Goal: Transaction & Acquisition: Purchase product/service

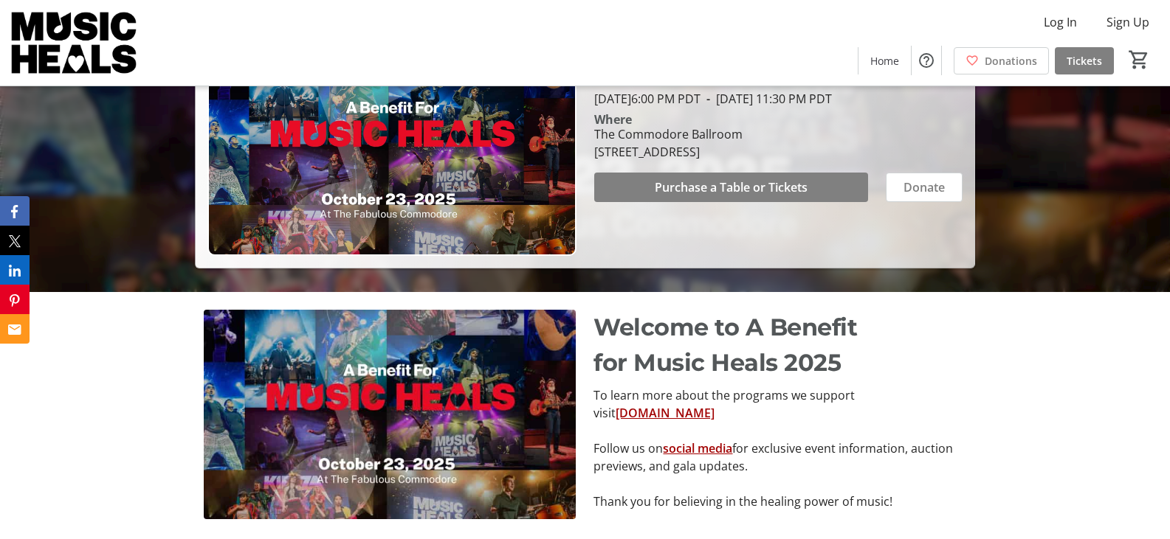
scroll to position [221, 0]
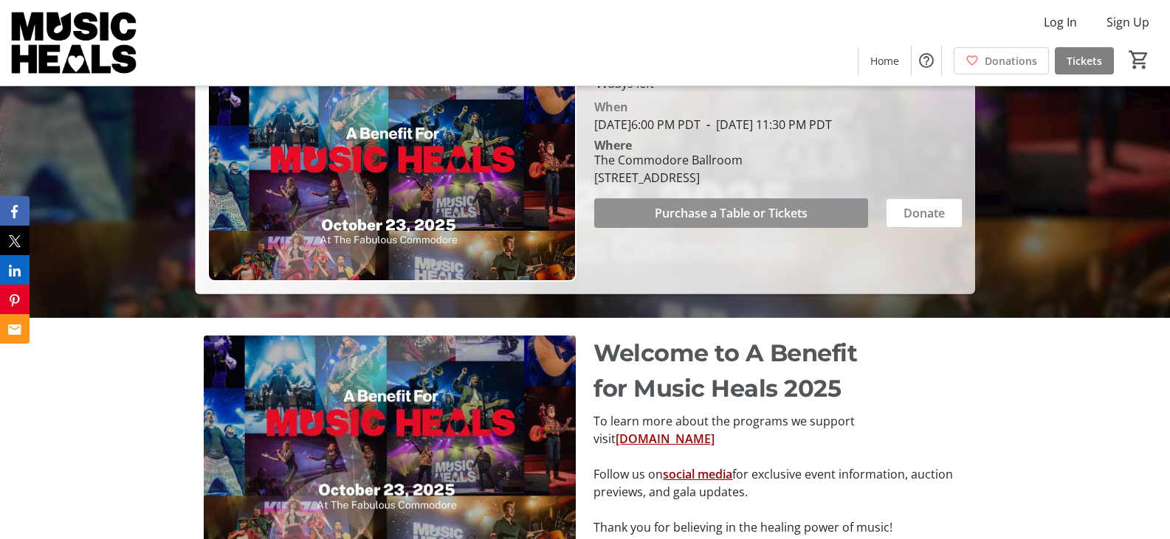
click at [731, 215] on span "Purchase a Table or Tickets" at bounding box center [731, 213] width 153 height 18
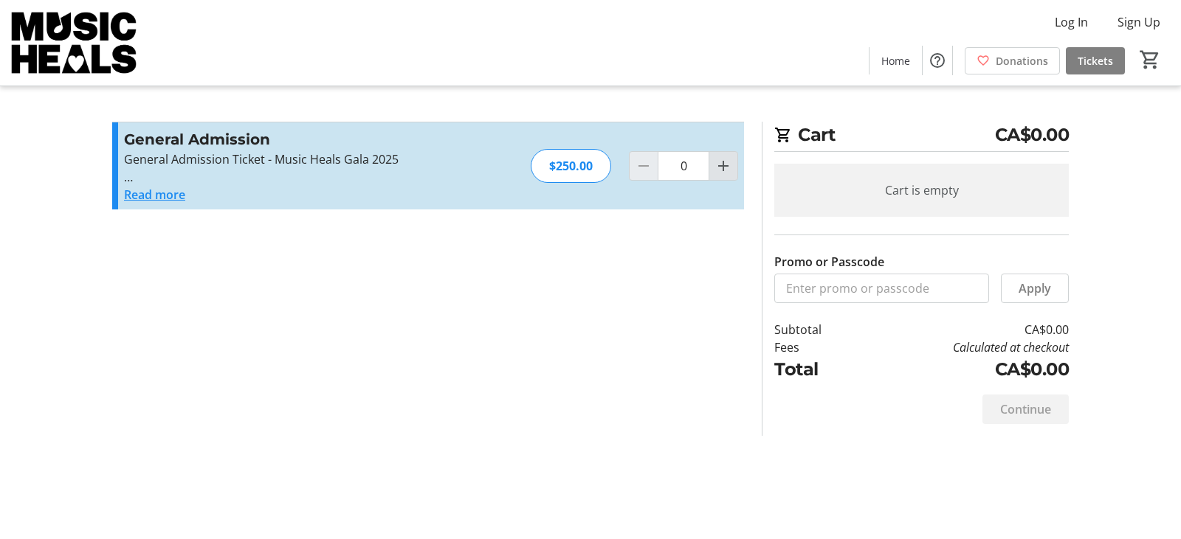
click at [725, 170] on mat-icon "Increment by one" at bounding box center [723, 166] width 18 height 18
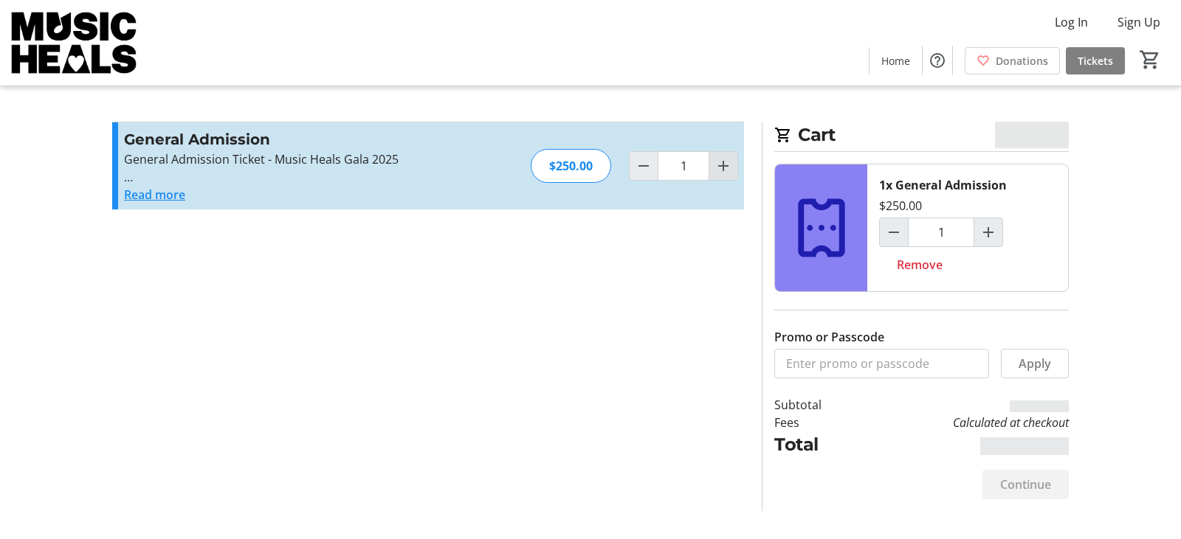
click at [725, 170] on mat-icon "Increment by one" at bounding box center [723, 166] width 18 height 18
type input "2"
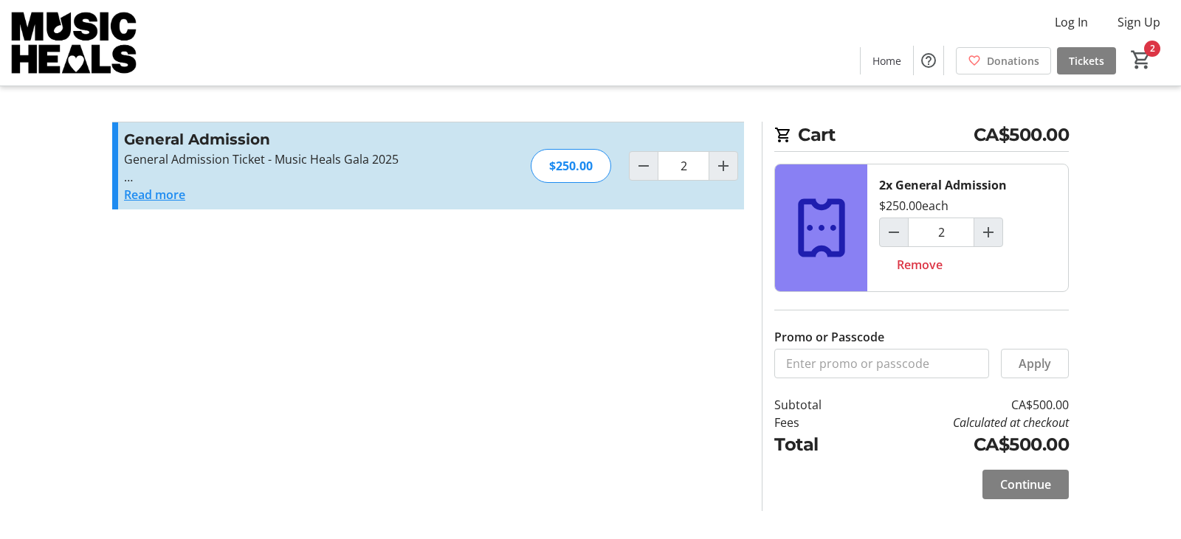
click at [145, 193] on button "Read more" at bounding box center [154, 195] width 61 height 18
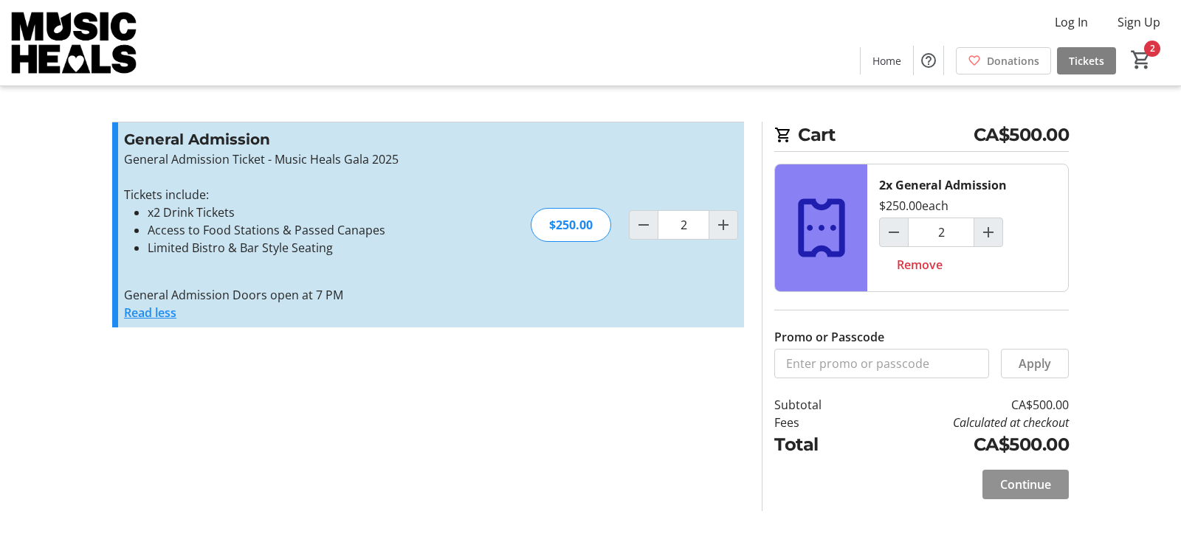
click at [1028, 480] on span "Continue" at bounding box center [1025, 485] width 51 height 18
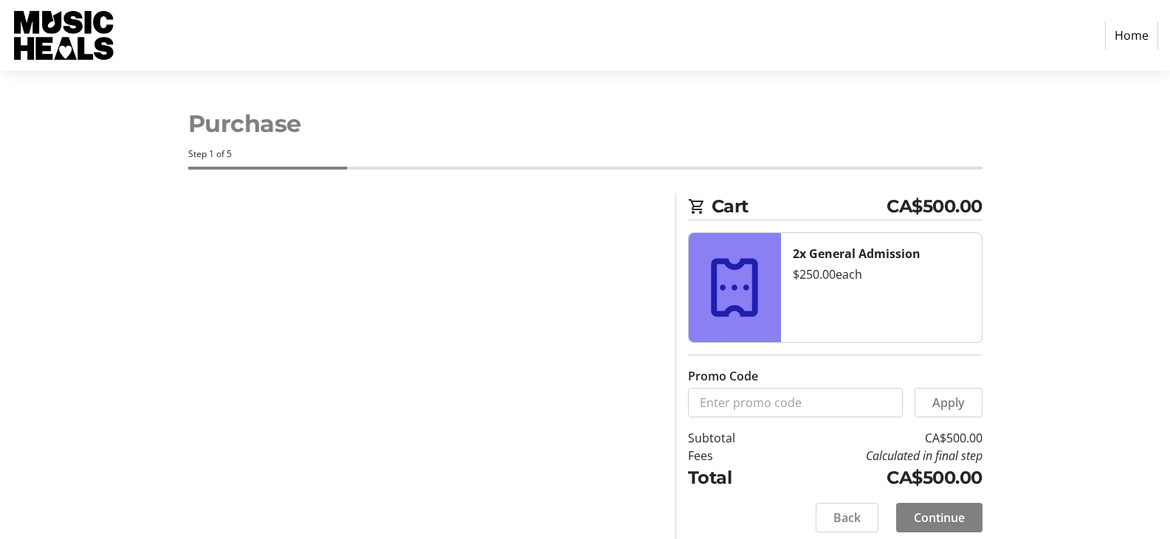
select select "CA"
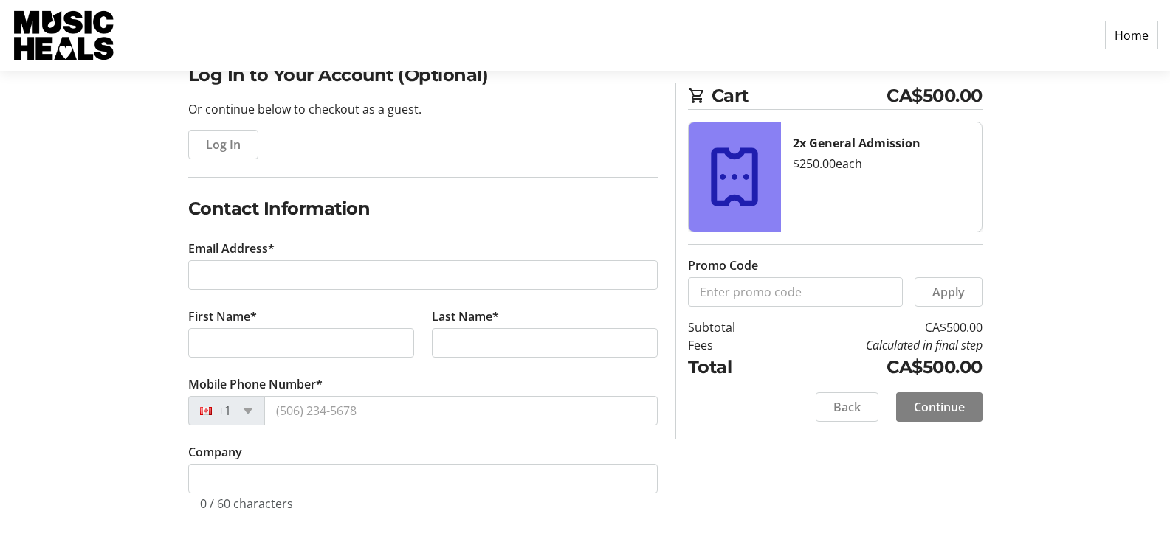
scroll to position [148, 0]
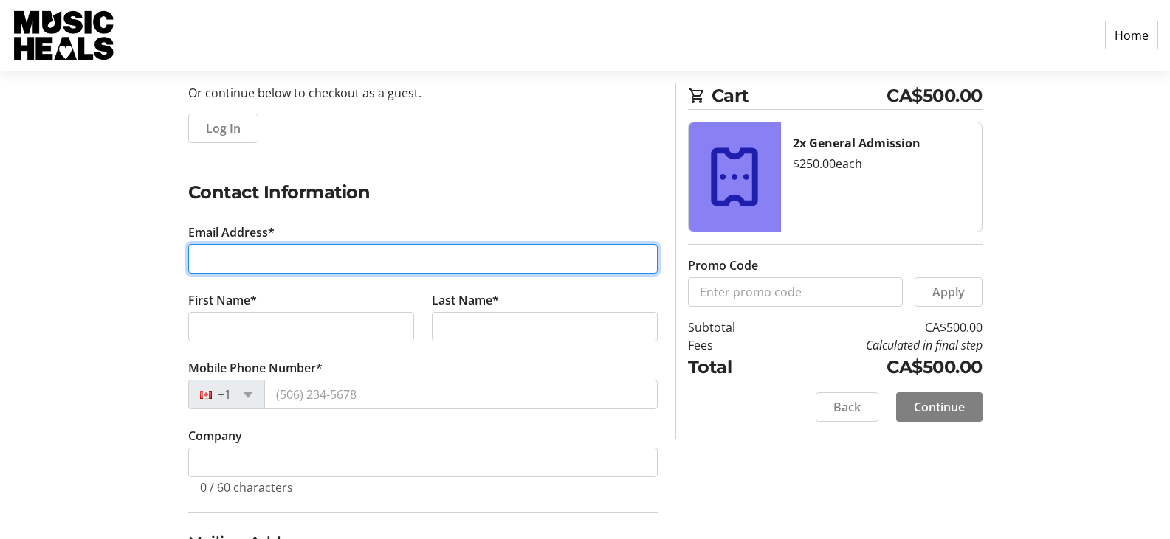
click at [269, 260] on input "Email Address*" at bounding box center [422, 259] width 469 height 30
type input "[EMAIL_ADDRESS][DOMAIN_NAME]"
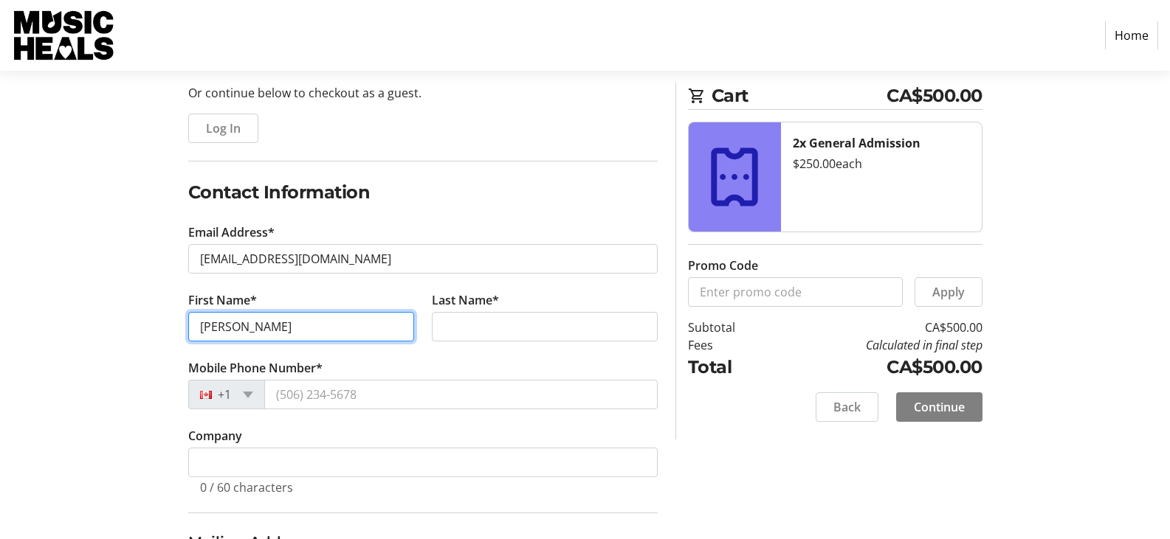
type input "[PERSON_NAME]"
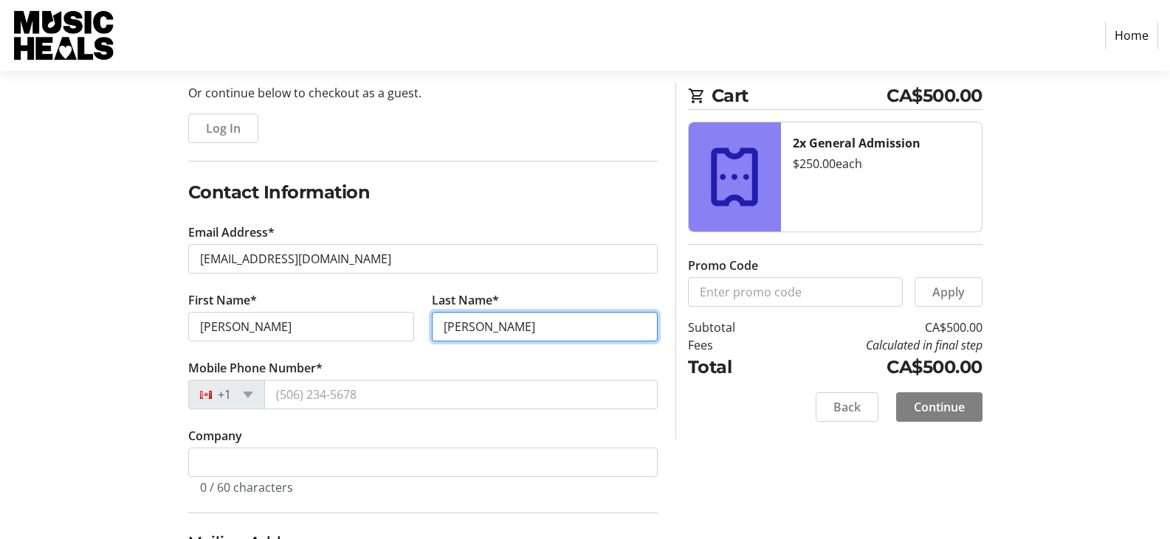
type input "[PERSON_NAME]"
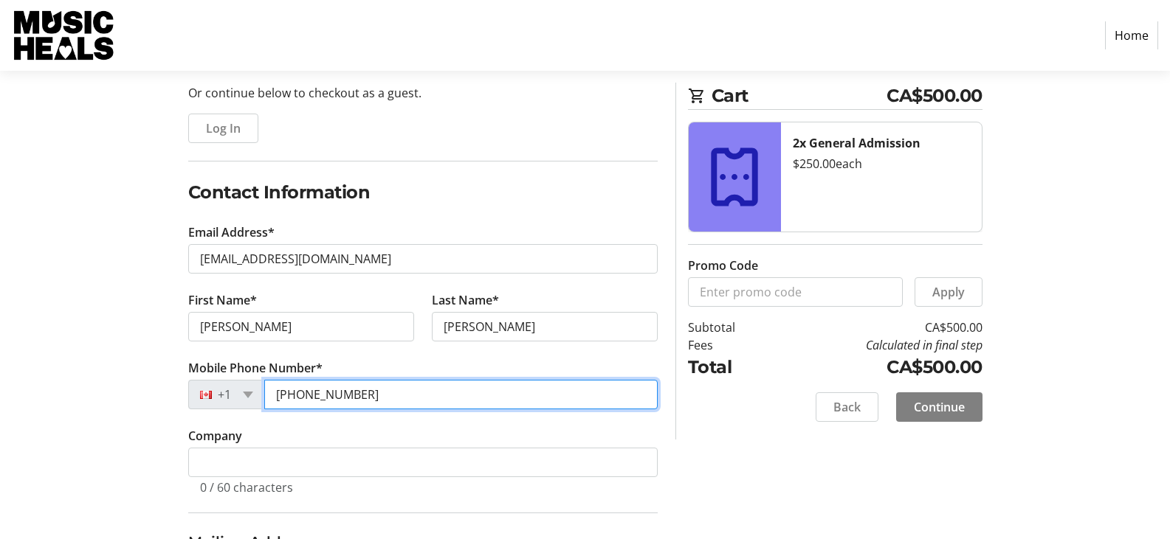
type input "[PHONE_NUMBER]"
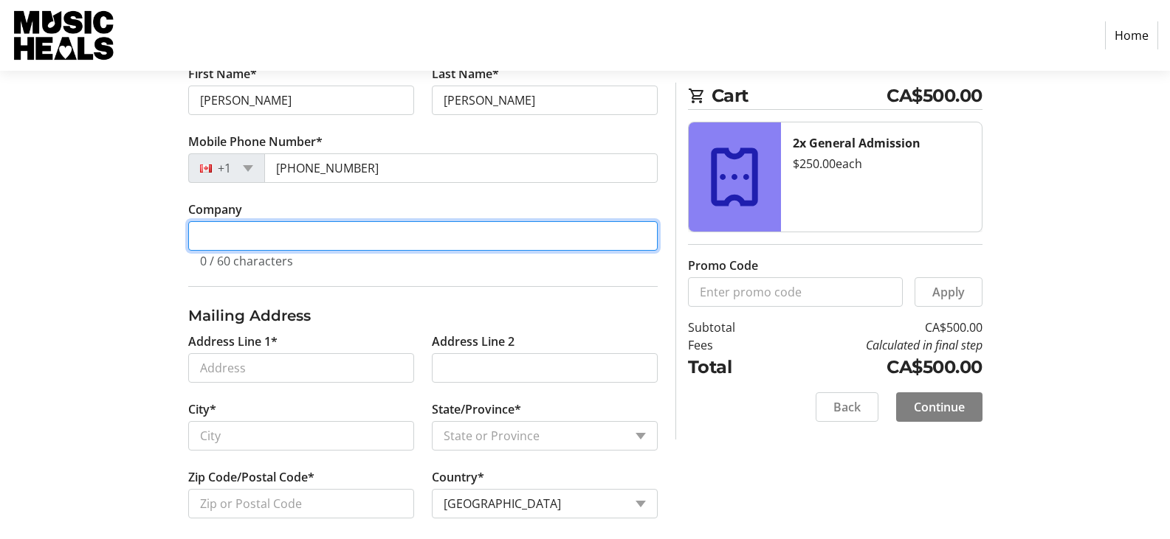
scroll to position [389, 0]
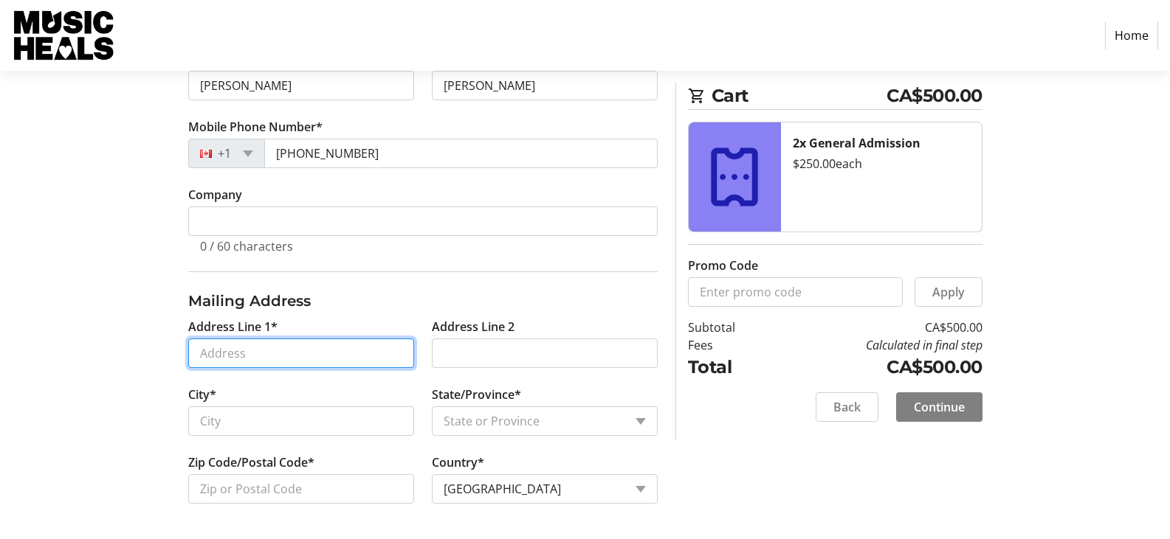
click at [249, 358] on input "Address Line 1*" at bounding box center [301, 354] width 226 height 30
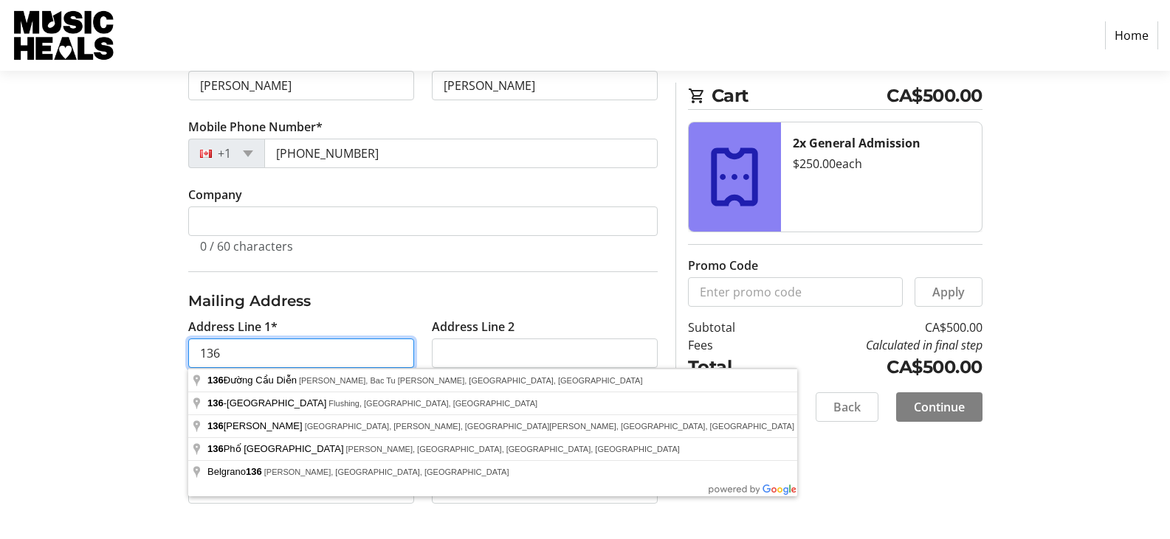
type input "[STREET_ADDRESS]"
type input "[GEOGRAPHIC_DATA]"
type input "V7A1Y7"
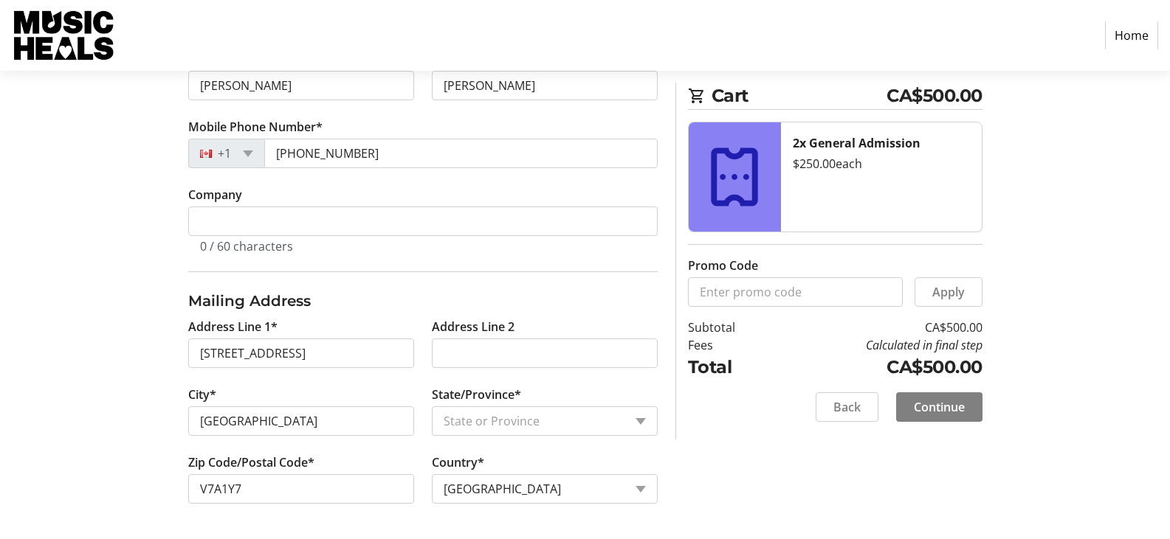
click at [55, 336] on section "Purchase Step 1 of 5 Cart CA$500.00 2x General Admission $250.00 each Promo Cod…" at bounding box center [585, 110] width 1170 height 857
click at [464, 418] on select "State or Province State or Province [GEOGRAPHIC_DATA] [GEOGRAPHIC_DATA] [GEOGRA…" at bounding box center [545, 422] width 226 height 30
select select "BC"
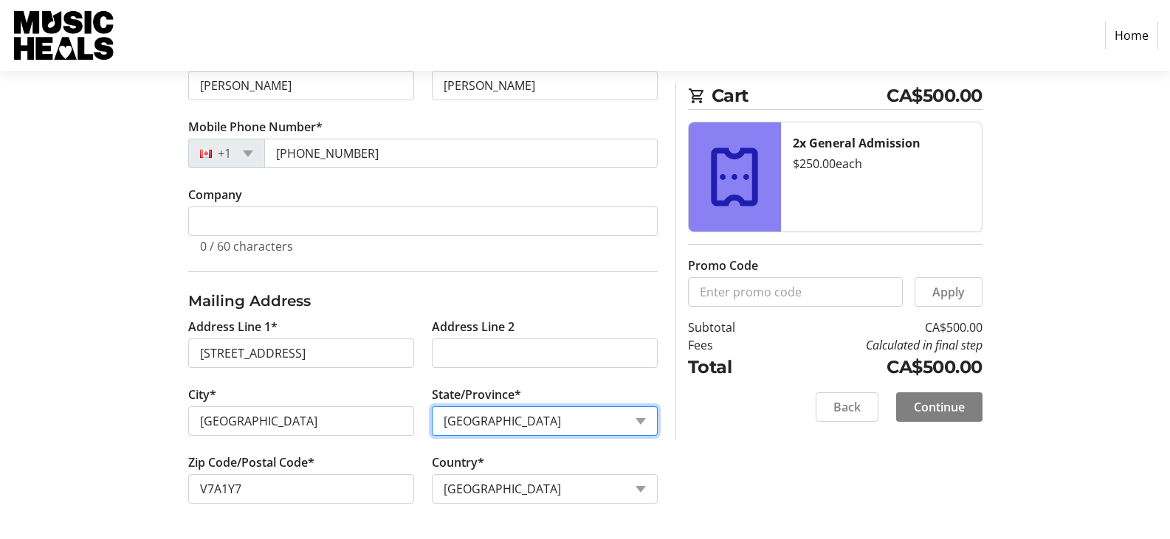
click at [432, 407] on select "State or Province State or Province [GEOGRAPHIC_DATA] [GEOGRAPHIC_DATA] [GEOGRA…" at bounding box center [545, 422] width 226 height 30
click at [948, 406] on span "Continue" at bounding box center [939, 407] width 51 height 18
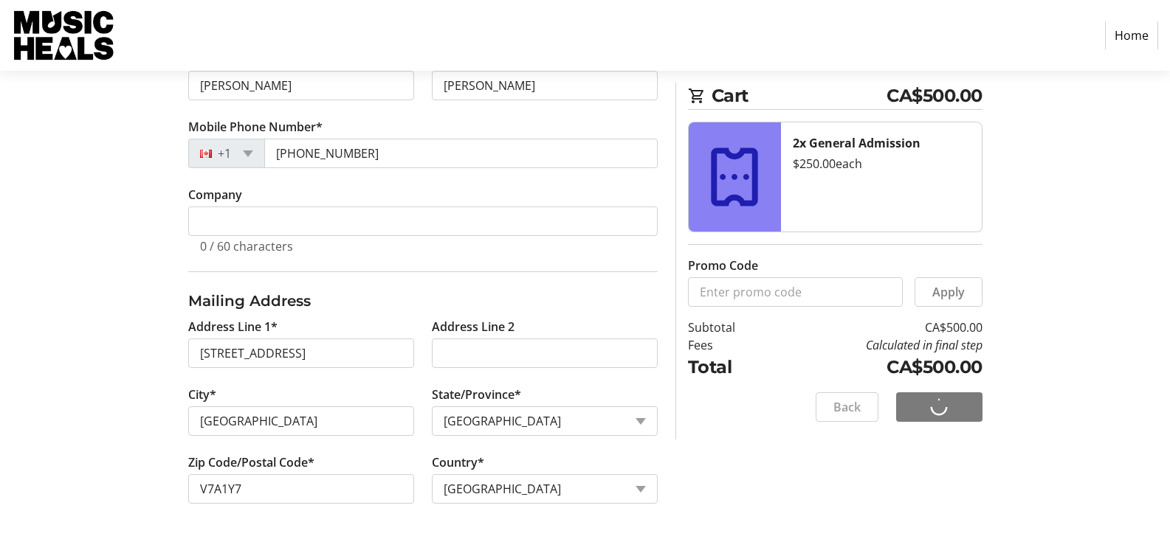
scroll to position [11, 0]
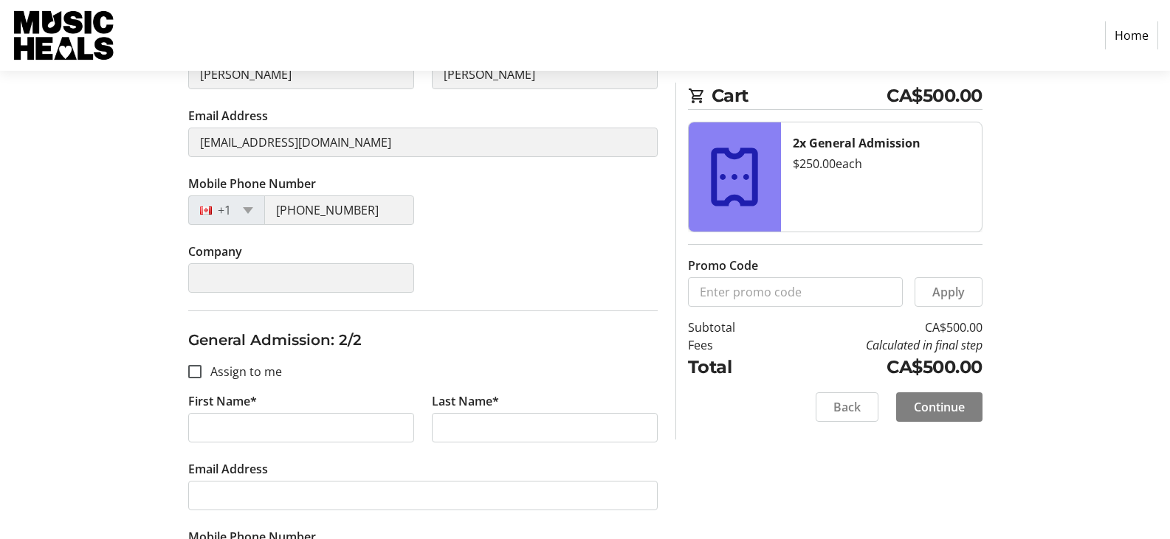
scroll to position [443, 0]
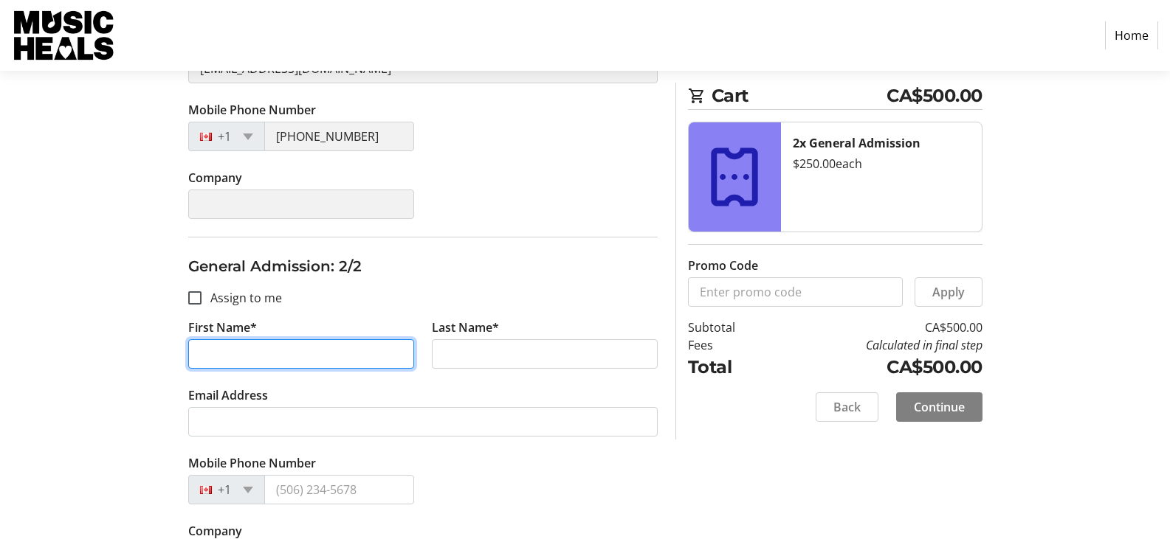
click at [297, 348] on input "First Name*" at bounding box center [301, 354] width 226 height 30
type input "[PERSON_NAME]"
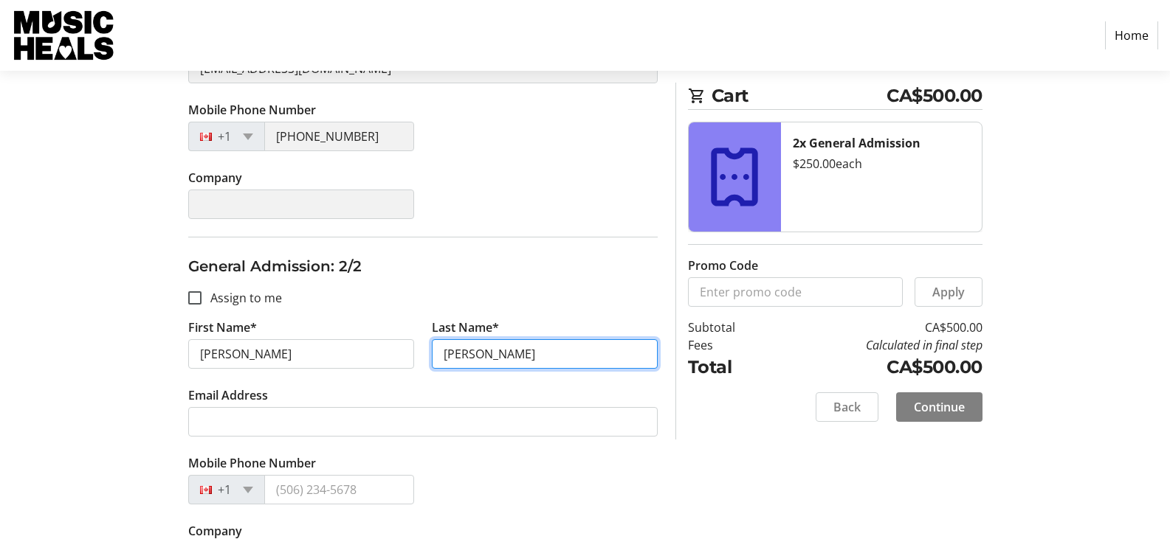
type input "[PERSON_NAME]"
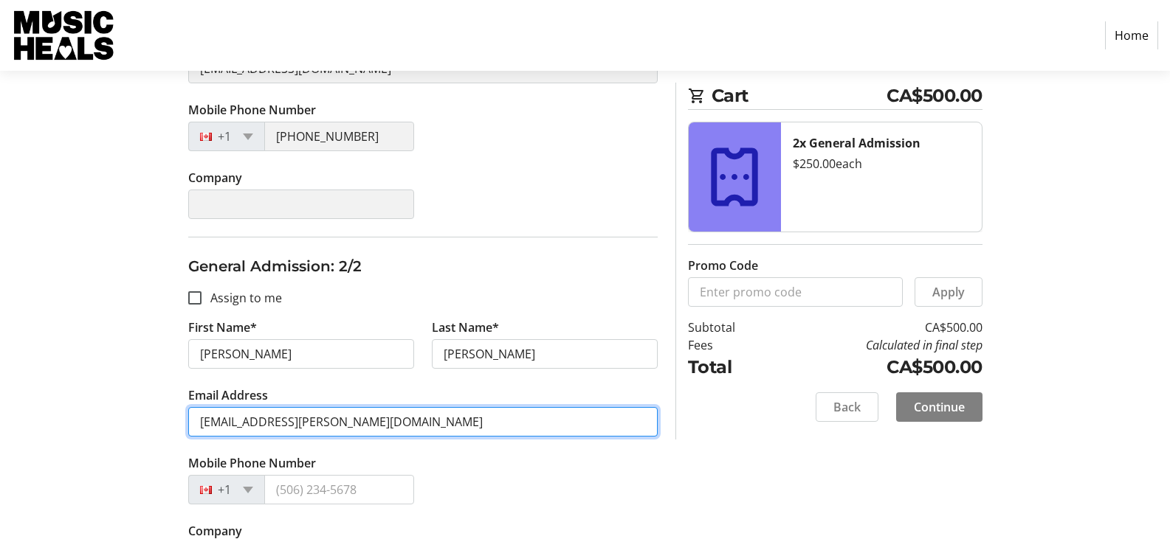
type input "[EMAIL_ADDRESS][PERSON_NAME][DOMAIN_NAME]"
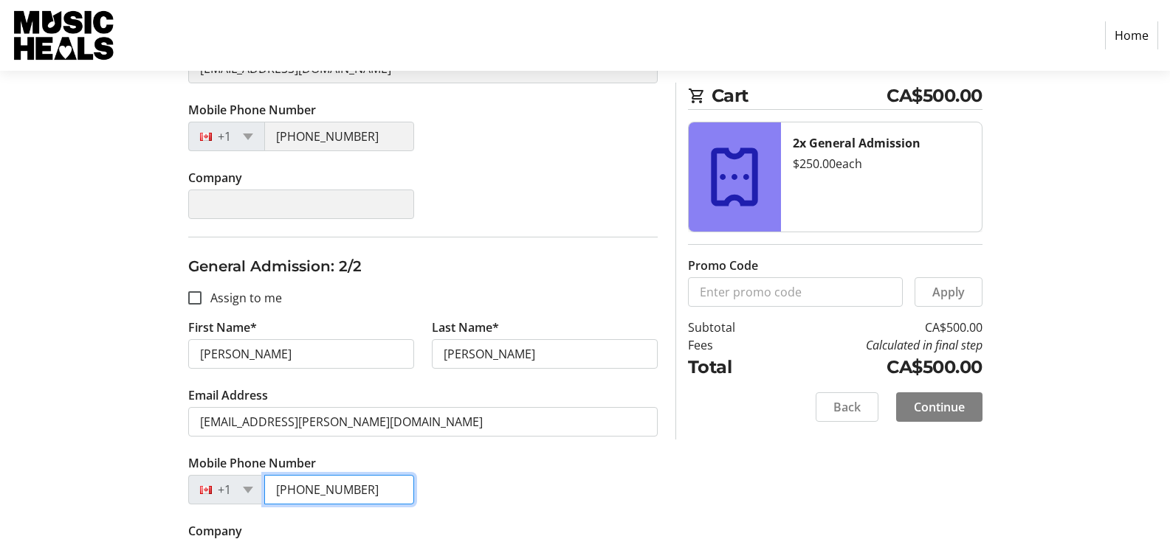
type input "[PHONE_NUMBER]"
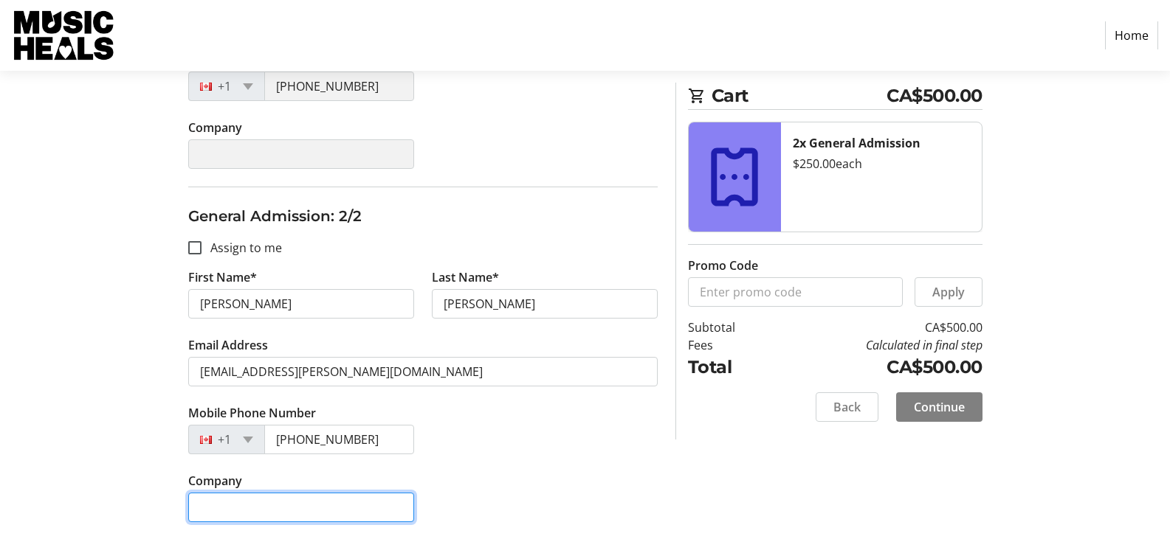
scroll to position [494, 0]
click at [943, 401] on span "Continue" at bounding box center [939, 407] width 51 height 18
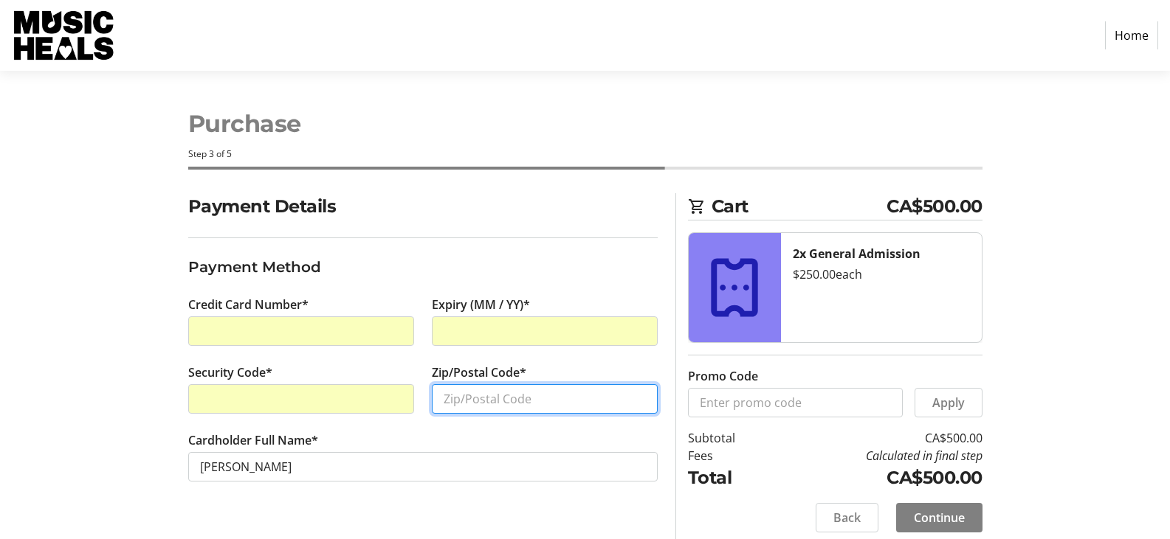
click at [466, 398] on input "Zip/Postal Code*" at bounding box center [545, 399] width 226 height 30
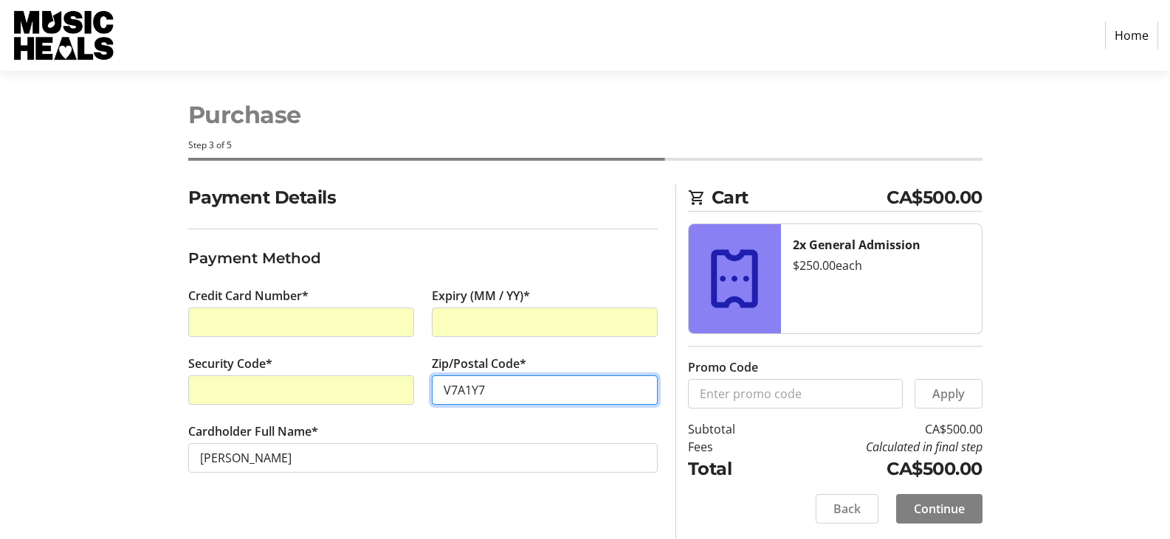
scroll to position [11, 0]
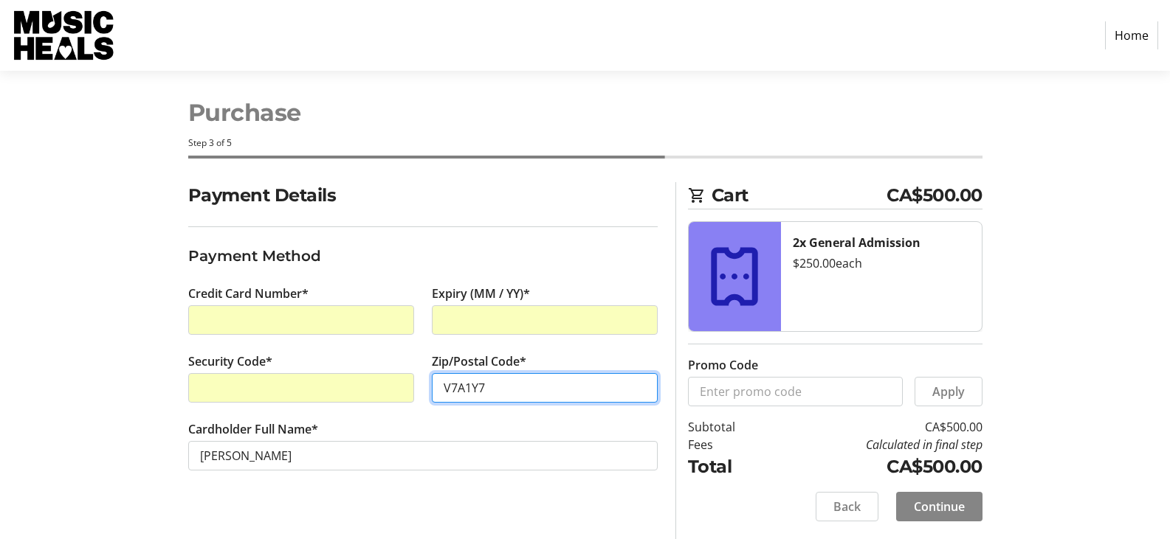
type input "V7A1Y7"
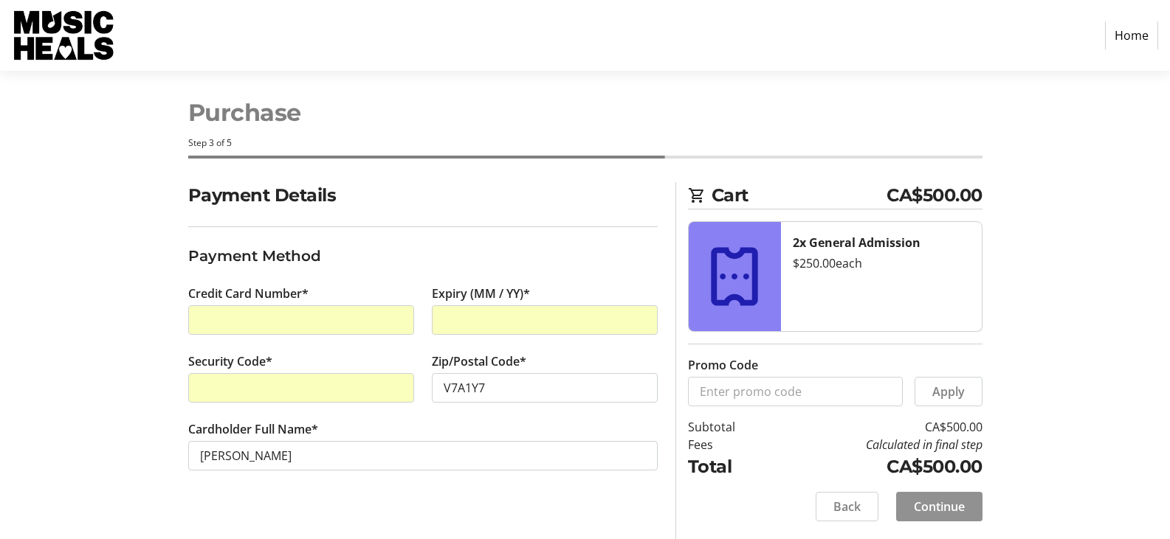
click at [957, 509] on span "Continue" at bounding box center [939, 507] width 51 height 18
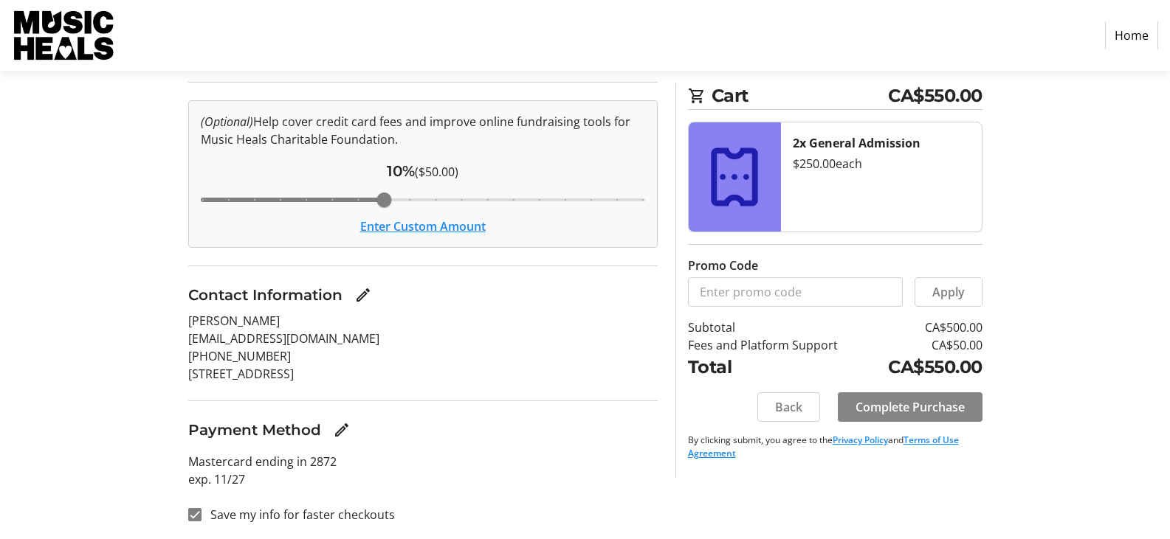
scroll to position [158, 0]
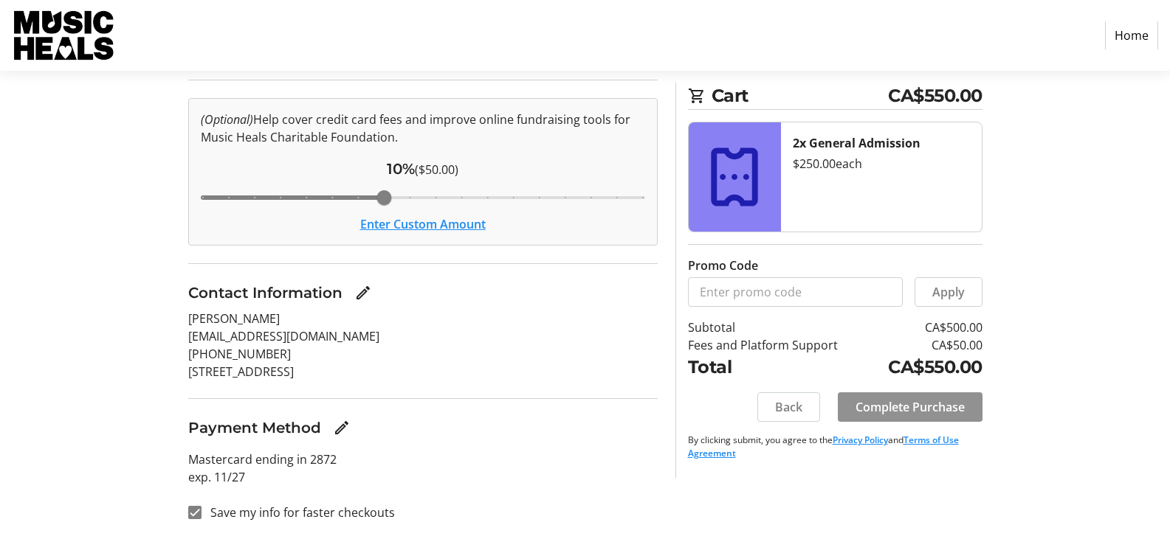
click at [931, 412] on span "Complete Purchase" at bounding box center [909, 407] width 109 height 18
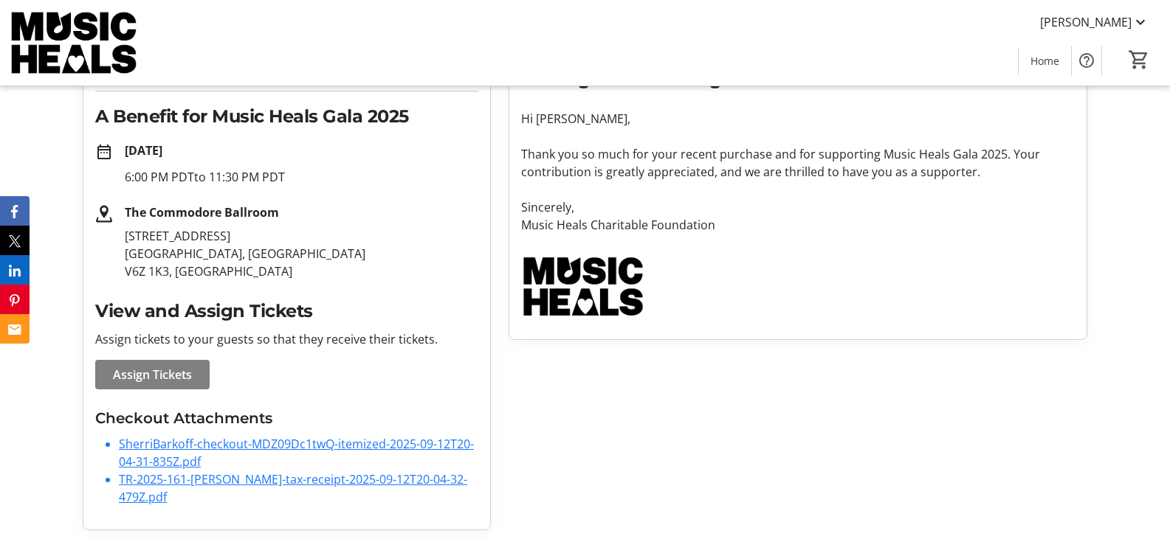
scroll to position [218, 0]
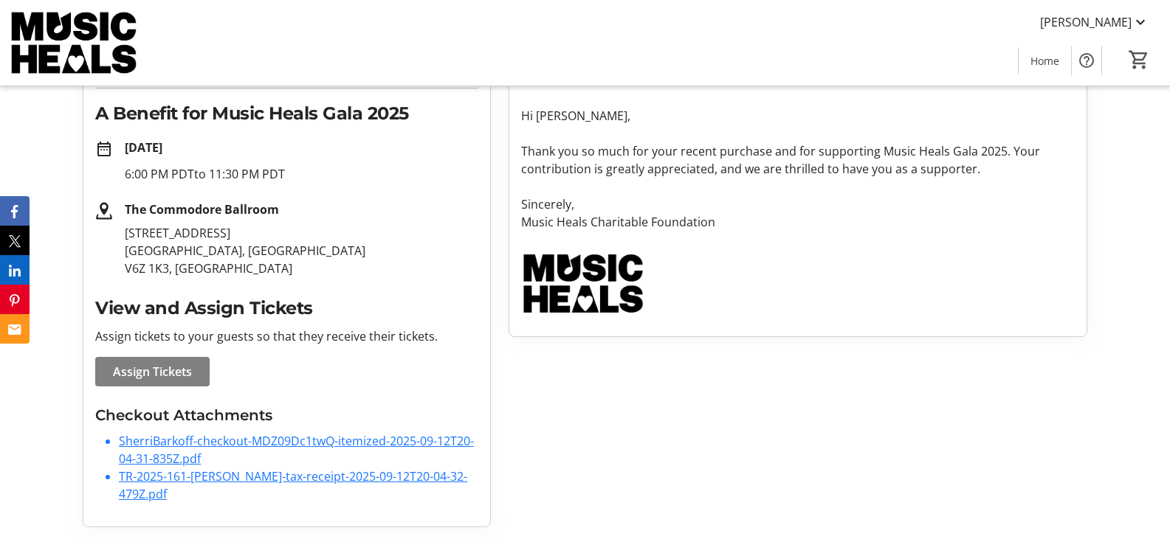
click at [397, 441] on link "SherriBarkoff-checkout-MDZ09Dc1twQ-itemized-2025-09-12T20-04-31-835Z.pdf" at bounding box center [296, 450] width 355 height 34
click at [353, 475] on link "TR-2025-161-[PERSON_NAME]-tax-receipt-2025-09-12T20-04-32-479Z.pdf" at bounding box center [293, 486] width 348 height 34
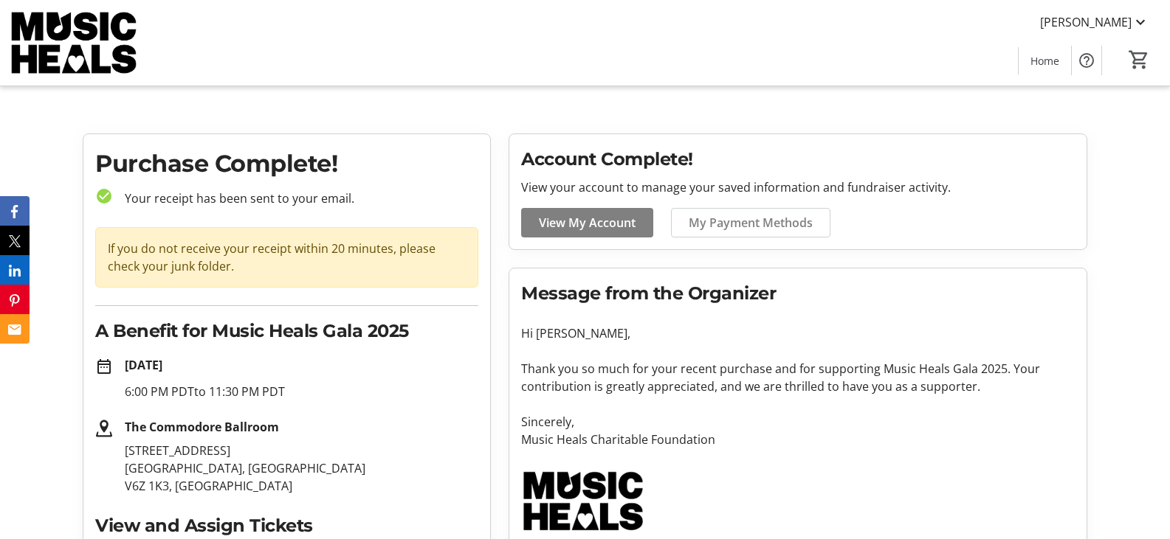
scroll to position [0, 0]
